Goal: Register for event/course

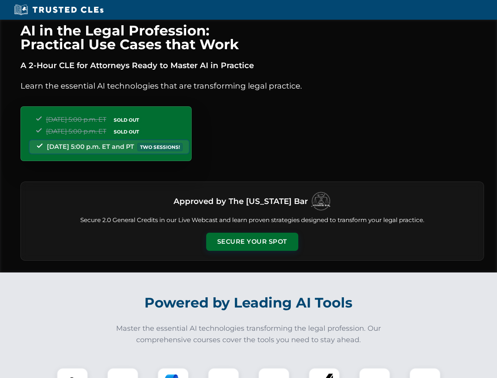
click at [252, 242] on button "Secure Your Spot" at bounding box center [252, 242] width 92 height 18
click at [72, 373] on img at bounding box center [72, 383] width 23 height 23
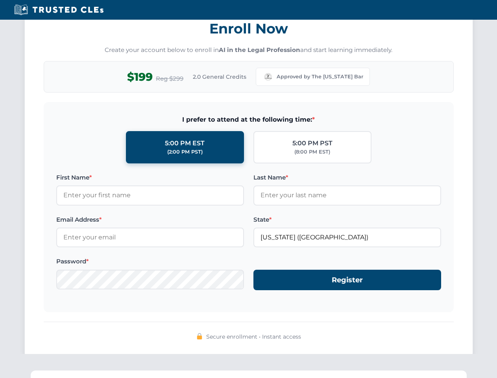
scroll to position [773, 0]
